Goal: Transaction & Acquisition: Purchase product/service

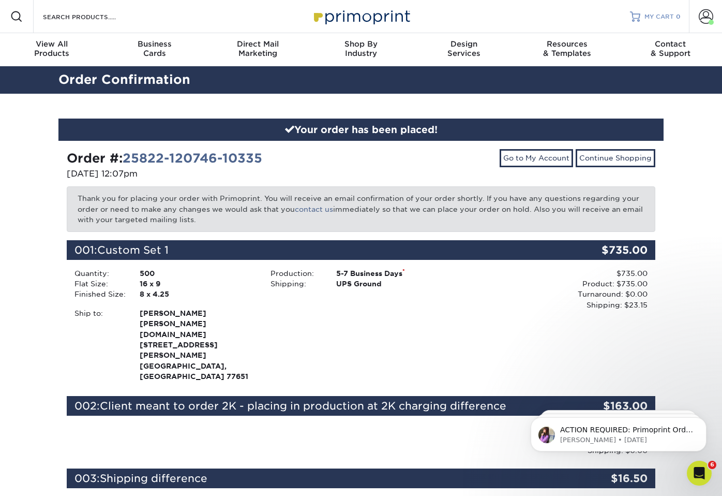
click at [656, 19] on span "MY CART" at bounding box center [659, 16] width 29 height 9
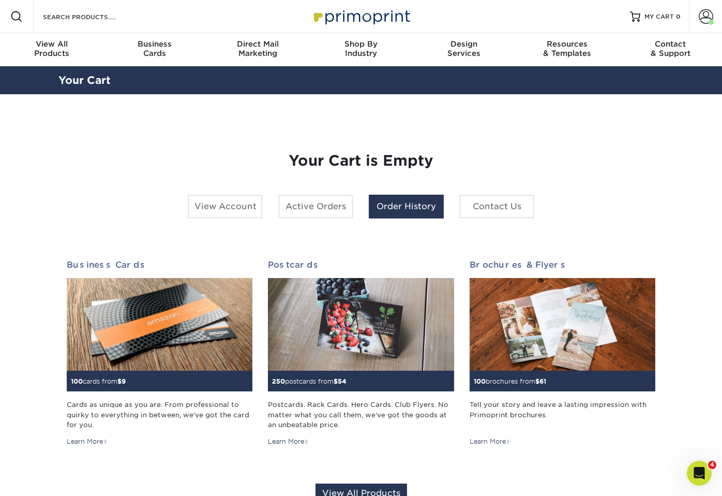
click at [393, 210] on link "Order History" at bounding box center [406, 207] width 75 height 24
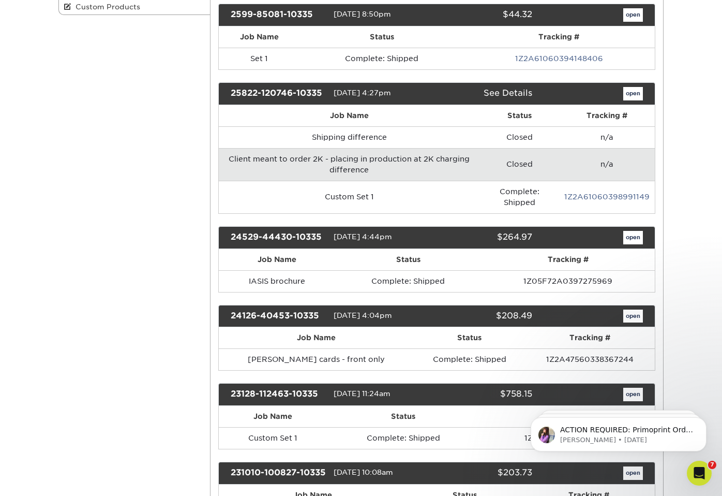
scroll to position [255, 0]
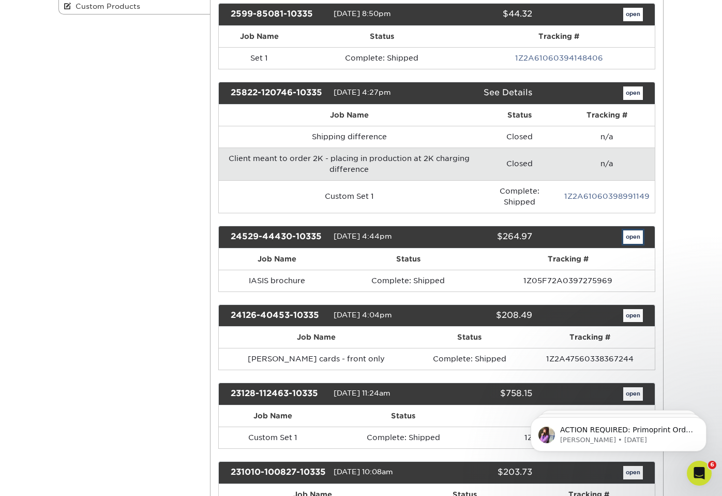
click at [636, 238] on link "open" at bounding box center [634, 236] width 20 height 13
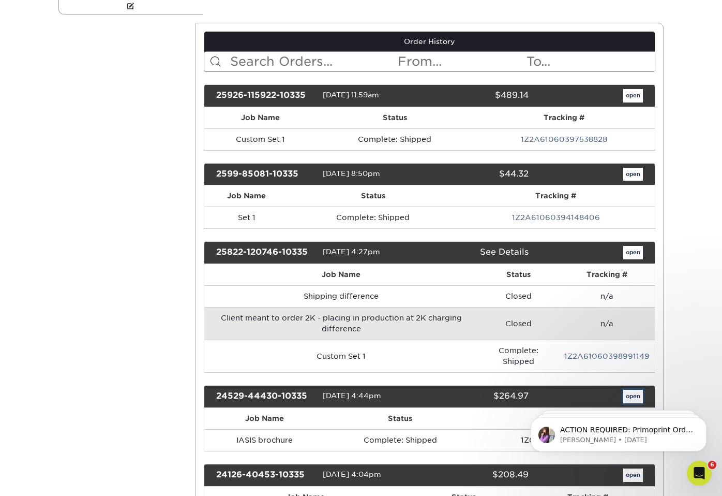
scroll to position [0, 0]
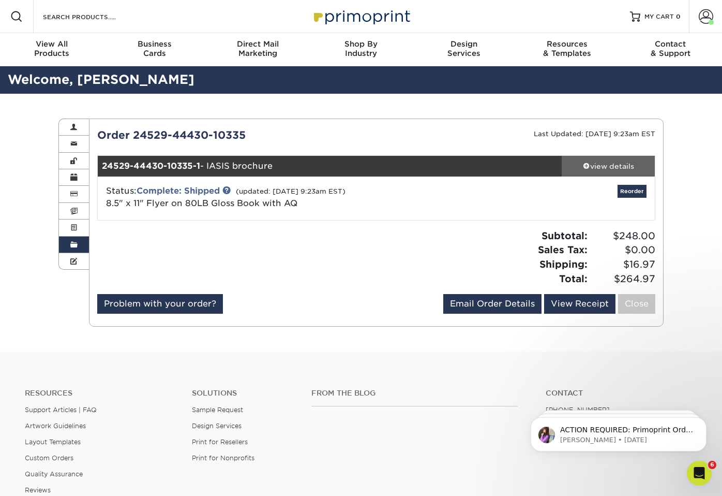
click at [603, 164] on div "view details" at bounding box center [608, 166] width 93 height 10
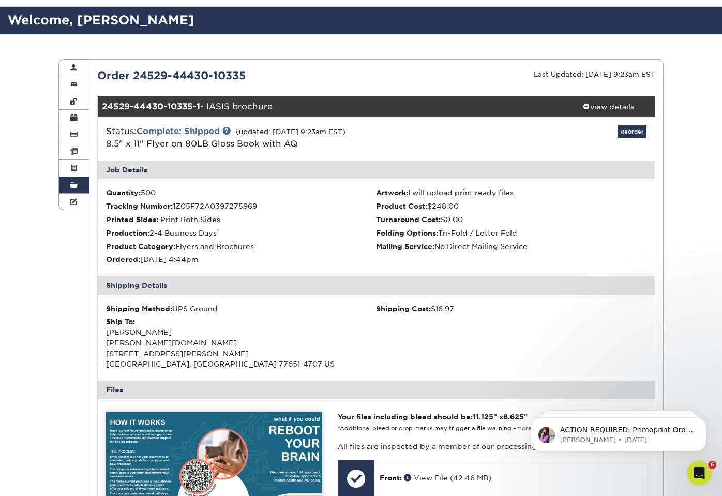
scroll to position [41, 0]
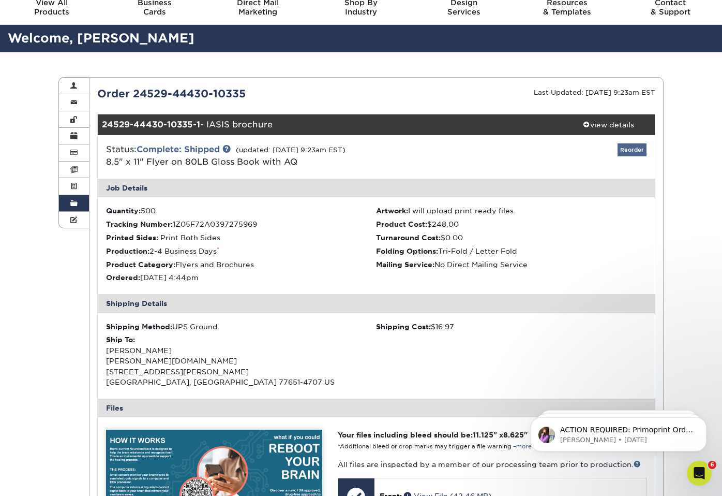
click at [640, 148] on link "Reorder" at bounding box center [632, 149] width 29 height 13
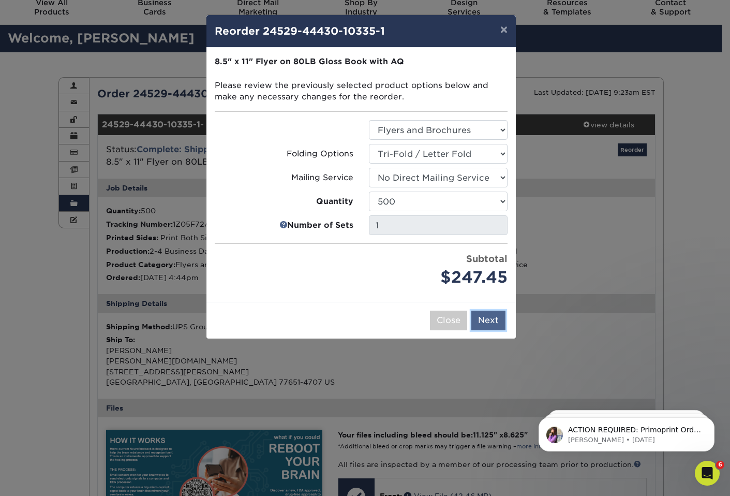
click at [488, 319] on button "Next" at bounding box center [488, 320] width 34 height 20
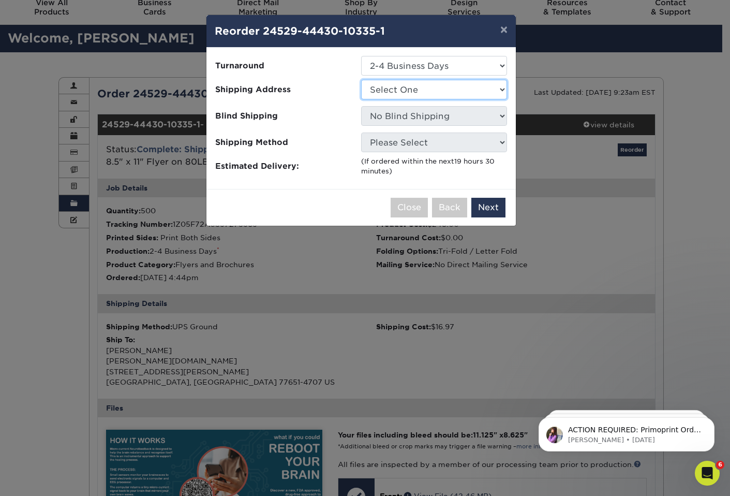
click at [439, 91] on select "Select One Dawn Boyd gerstenberg.clinic HeartSmart sarah Silsbee Family Clinic …" at bounding box center [434, 90] width 146 height 20
select select "201188"
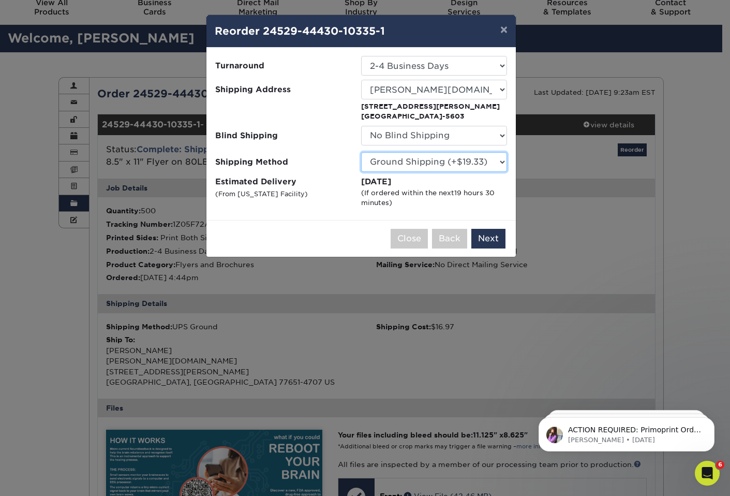
click at [426, 160] on select "Please Select Ground Shipping (+$19.33) 3 Day Shipping Service (+$40.98) 2 Day …" at bounding box center [434, 162] width 146 height 20
click at [361, 152] on select "Please Select Ground Shipping (+$19.33) 3 Day Shipping Service (+$40.98) 2 Day …" at bounding box center [434, 162] width 146 height 20
click at [487, 240] on button "Next" at bounding box center [488, 239] width 34 height 20
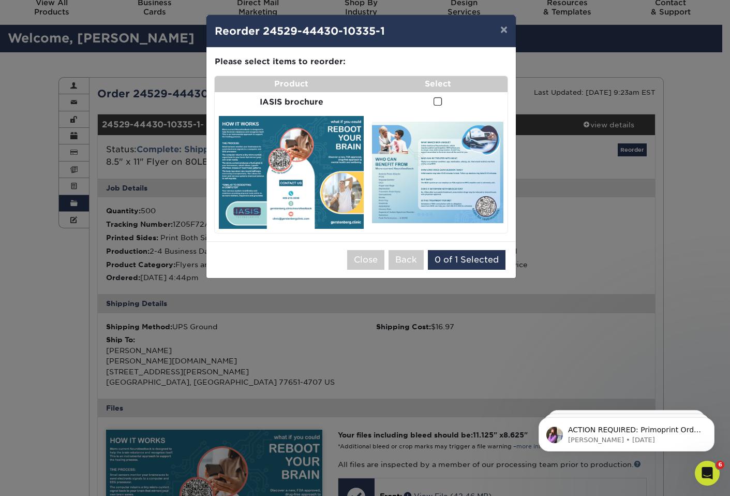
click at [435, 102] on span at bounding box center [438, 102] width 9 height 10
click at [0, 0] on input "checkbox" at bounding box center [0, 0] width 0 height 0
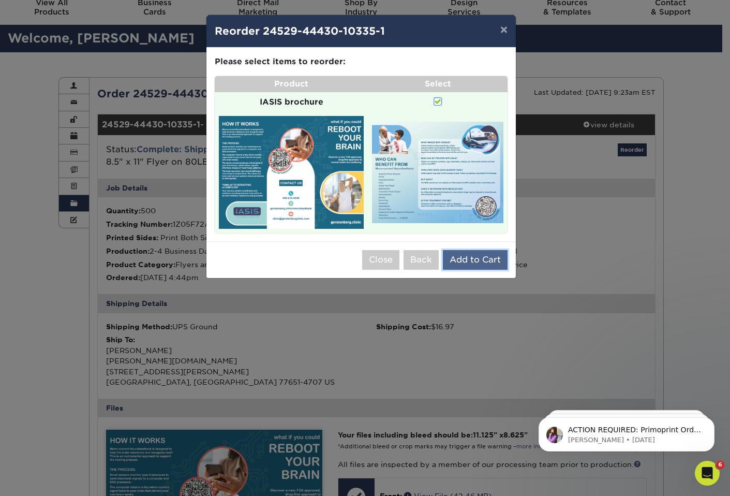
click at [479, 262] on button "Add to Cart" at bounding box center [475, 260] width 65 height 20
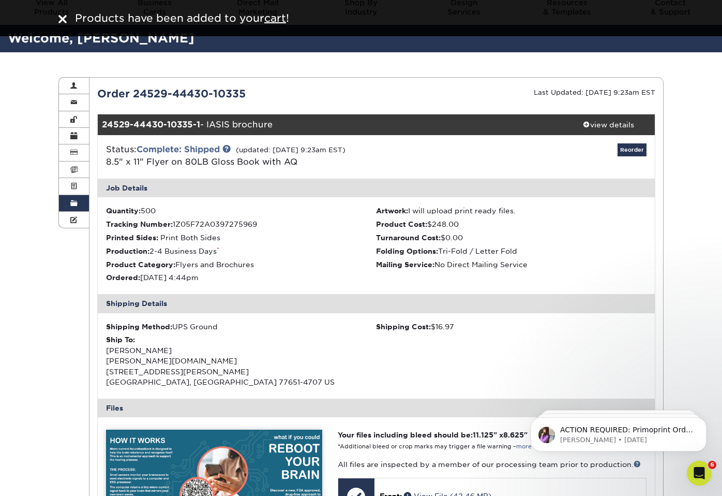
scroll to position [0, 0]
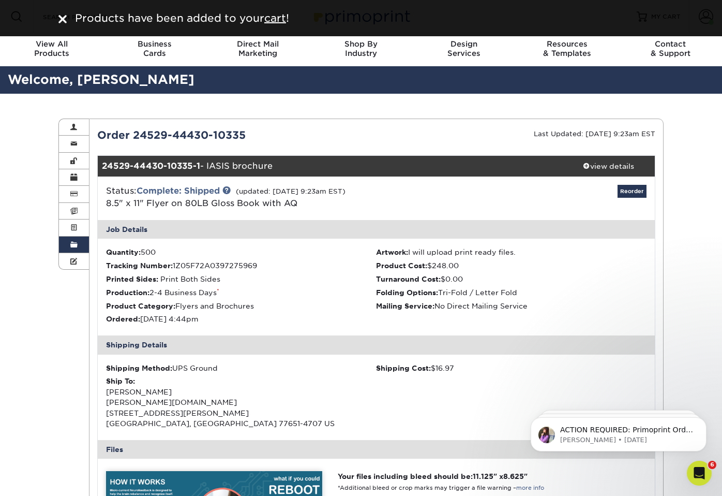
click at [62, 17] on div "Products have been added to your cart !" at bounding box center [361, 18] width 621 height 16
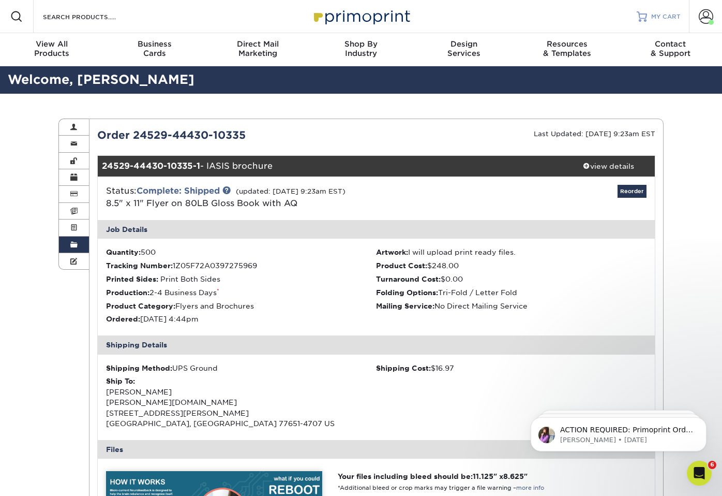
click at [664, 12] on span "MY CART" at bounding box center [665, 16] width 29 height 9
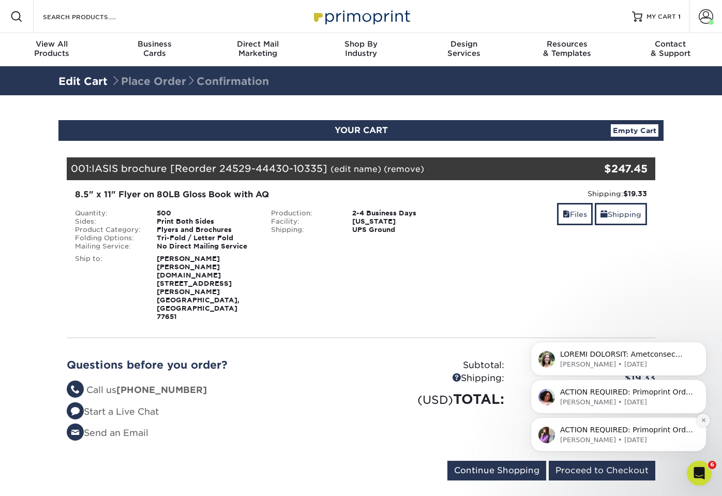
click at [703, 424] on button "Dismiss notification" at bounding box center [703, 419] width 13 height 13
click at [704, 421] on icon "Dismiss notification" at bounding box center [704, 420] width 4 height 4
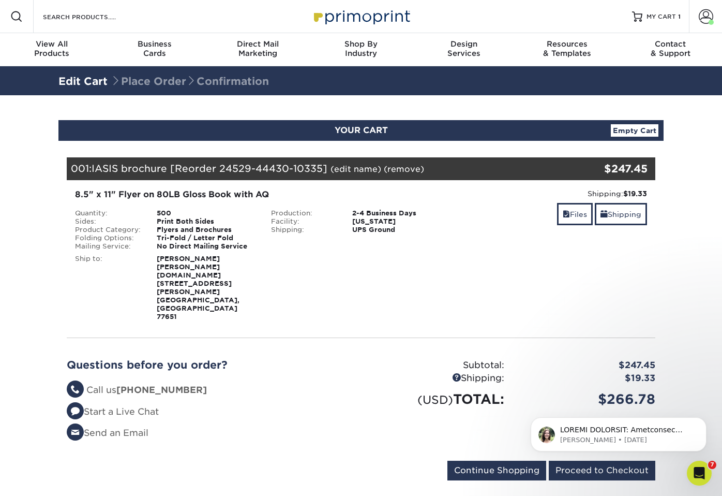
click at [704, 421] on icon "Dismiss notification" at bounding box center [703, 420] width 3 height 3
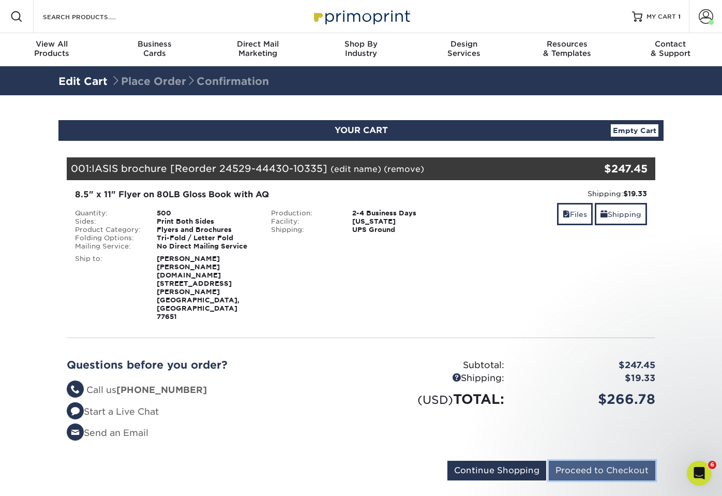
click at [630, 461] on input "Proceed to Checkout" at bounding box center [602, 471] width 107 height 20
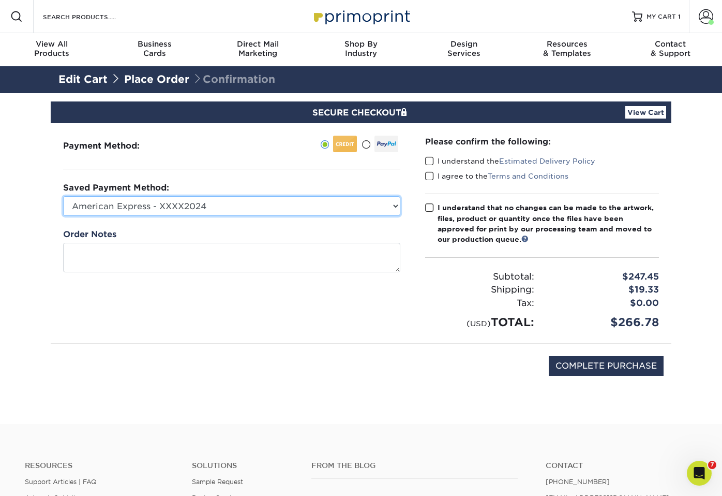
click at [364, 209] on select "American Express - XXXX2024 American Express - XXXX3022 American Express - XXXX…" at bounding box center [231, 206] width 337 height 20
select select "67154"
click at [63, 196] on select "American Express - XXXX2024 American Express - XXXX3022 American Express - XXXX…" at bounding box center [231, 206] width 337 height 20
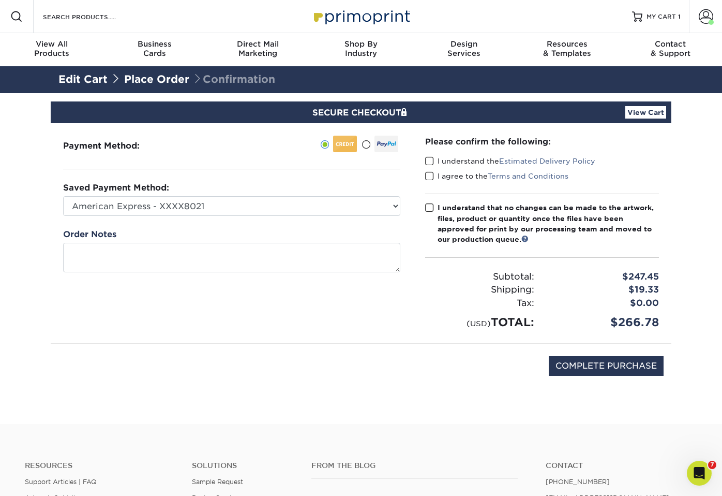
click at [429, 206] on span at bounding box center [429, 208] width 9 height 10
click at [0, 0] on input "I understand that no changes can be made to the artwork, files, product or quan…" at bounding box center [0, 0] width 0 height 0
click at [428, 174] on span at bounding box center [429, 176] width 9 height 10
click at [0, 0] on input "I agree to the Terms and Conditions" at bounding box center [0, 0] width 0 height 0
click at [428, 161] on span at bounding box center [429, 161] width 9 height 10
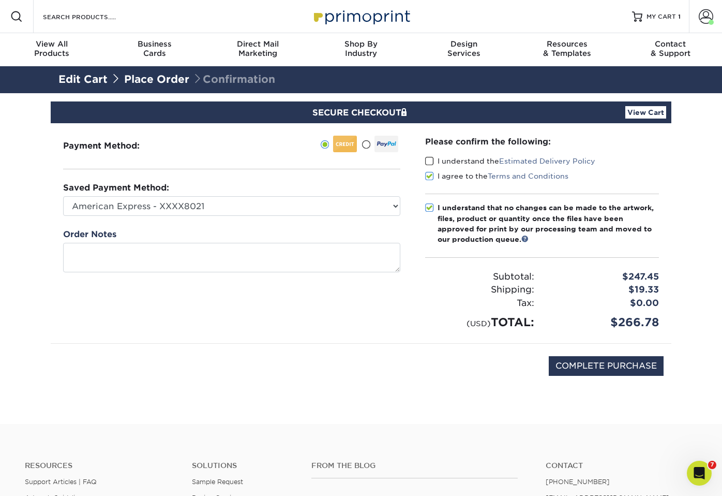
click at [0, 0] on input "I understand the Estimated Delivery Policy" at bounding box center [0, 0] width 0 height 0
click at [589, 369] on input "COMPLETE PURCHASE" at bounding box center [606, 366] width 115 height 20
type input "PROCESSING, PLEASE WAIT..."
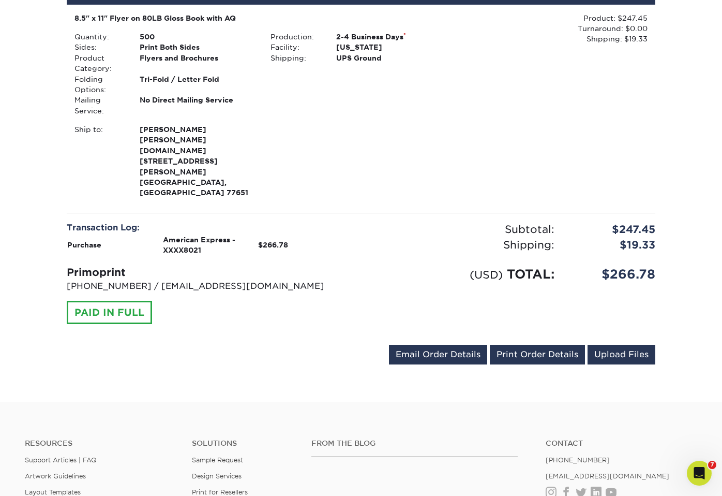
scroll to position [304, 0]
